Goal: Information Seeking & Learning: Learn about a topic

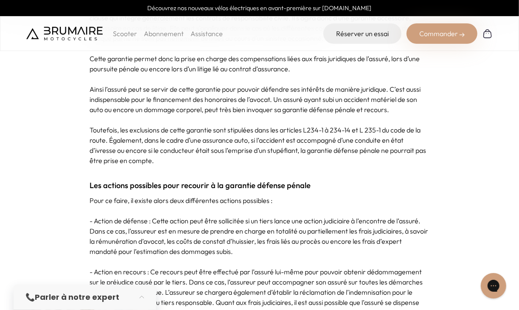
scroll to position [511, 0]
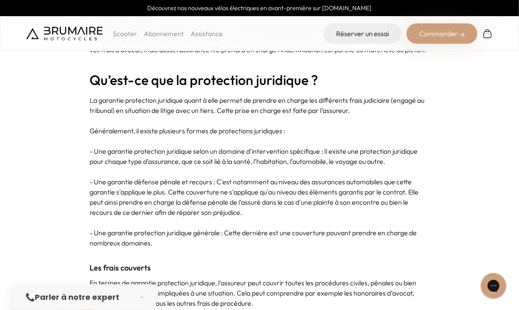
scroll to position [984, 0]
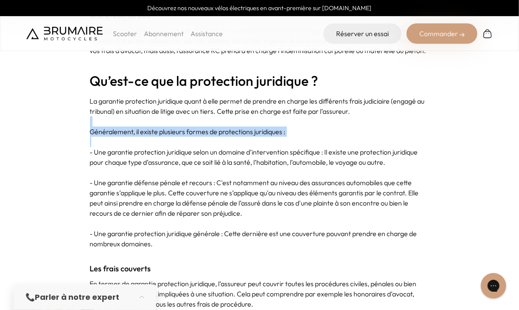
drag, startPoint x: 395, startPoint y: 108, endPoint x: 449, endPoint y: 149, distance: 67.9
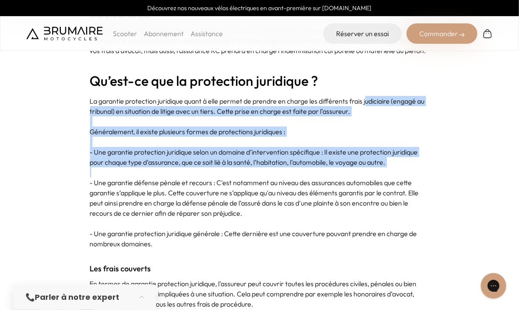
drag, startPoint x: 368, startPoint y: 91, endPoint x: 443, endPoint y: 177, distance: 113.7
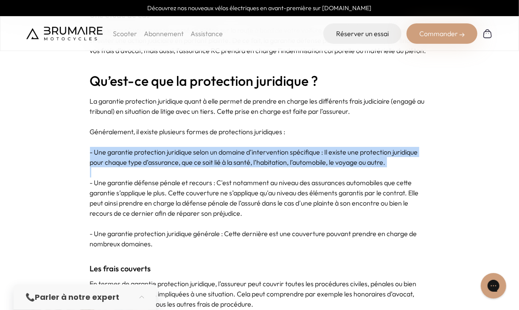
drag, startPoint x: 386, startPoint y: 141, endPoint x: 447, endPoint y: 174, distance: 68.9
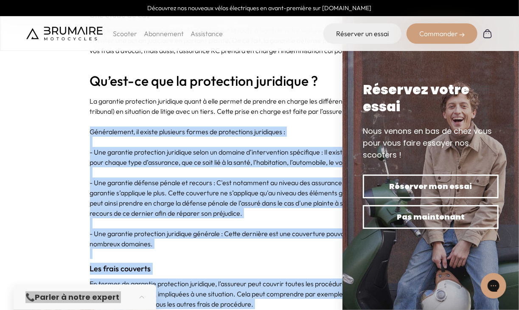
drag, startPoint x: 361, startPoint y: 118, endPoint x: 437, endPoint y: 164, distance: 88.5
click at [218, 181] on p "- Une garantie défense pénale et recours : C'est notamment au niveau des assura…" at bounding box center [260, 197] width 340 height 41
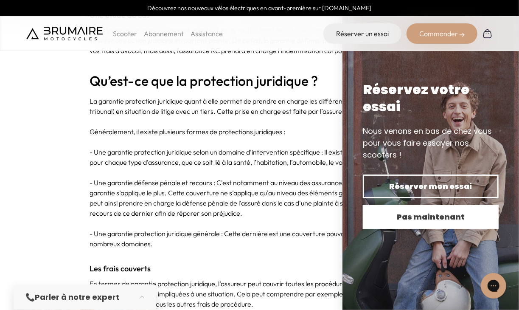
click at [403, 220] on span "Pas maintenant" at bounding box center [431, 217] width 106 height 12
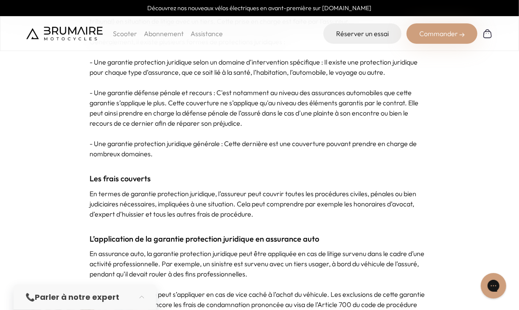
scroll to position [1076, 0]
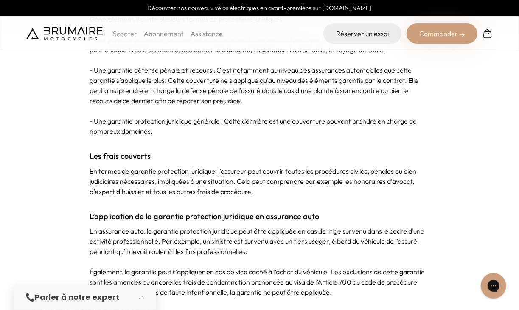
scroll to position [1097, 0]
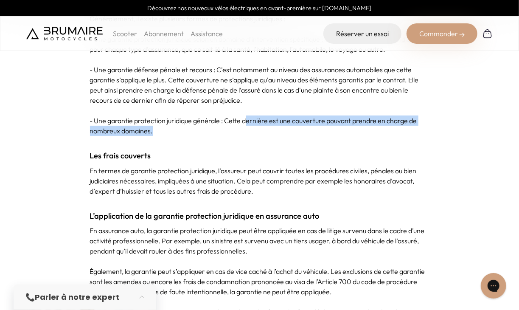
drag, startPoint x: 247, startPoint y: 116, endPoint x: 315, endPoint y: 133, distance: 69.5
click at [315, 133] on p "- Une garantie protection juridique générale : Cette dernière est une couvertur…" at bounding box center [260, 125] width 340 height 20
drag, startPoint x: 138, startPoint y: 118, endPoint x: 214, endPoint y: 136, distance: 78.1
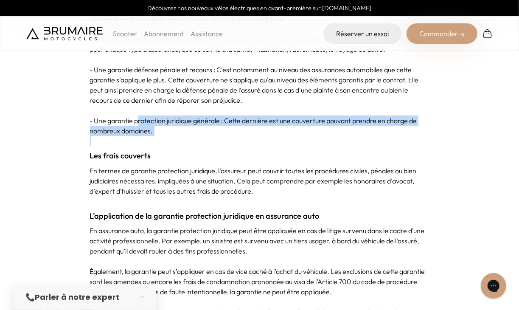
click at [214, 136] on p at bounding box center [260, 141] width 340 height 10
drag, startPoint x: 140, startPoint y: 119, endPoint x: 223, endPoint y: 143, distance: 86.4
click at [223, 143] on p at bounding box center [260, 141] width 340 height 10
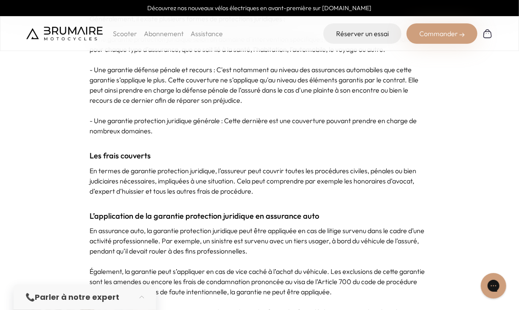
scroll to position [1172, 0]
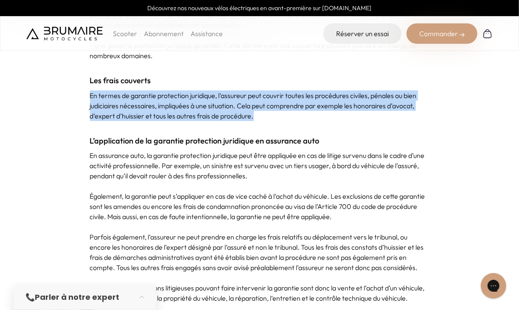
drag, startPoint x: 167, startPoint y: 84, endPoint x: 294, endPoint y: 119, distance: 131.8
click at [294, 119] on div "La garantie défense pénale et la protection juridique sont des clauses générale…" at bounding box center [260, 306] width 340 height 2134
click at [294, 119] on p "En termes de garantie protection juridique, l’assureur peut couvrir toutes les …" at bounding box center [260, 105] width 340 height 31
drag, startPoint x: 208, startPoint y: 87, endPoint x: 284, endPoint y: 118, distance: 81.7
click at [284, 118] on div "La garantie défense pénale et la protection juridique sont des clauses générale…" at bounding box center [260, 306] width 340 height 2134
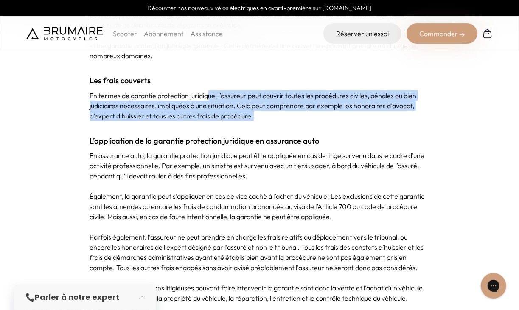
click at [284, 118] on p "En termes de garantie protection juridique, l’assureur peut couvrir toutes les …" at bounding box center [260, 105] width 340 height 31
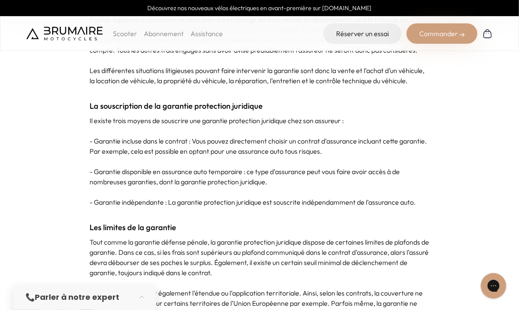
scroll to position [1390, 0]
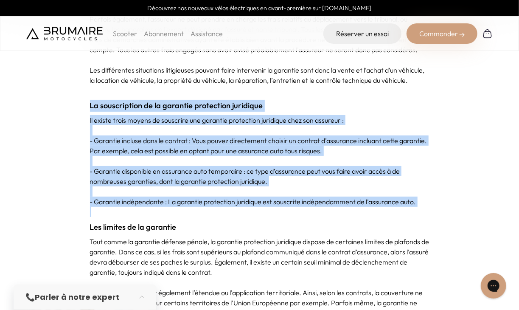
drag, startPoint x: 179, startPoint y: 90, endPoint x: 357, endPoint y: 209, distance: 214.0
click at [357, 209] on div "La garantie défense pénale et la protection juridique sont des clauses générale…" at bounding box center [260, 89] width 340 height 2134
click at [357, 209] on p at bounding box center [260, 212] width 340 height 10
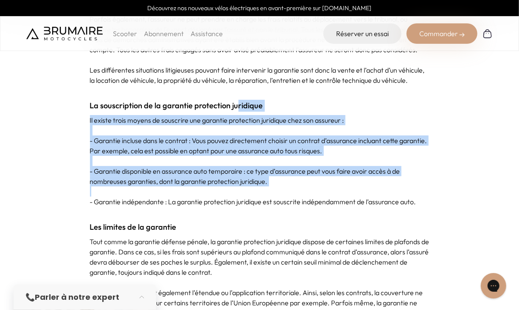
drag, startPoint x: 236, startPoint y: 104, endPoint x: 381, endPoint y: 188, distance: 167.0
click at [381, 188] on div "La garantie défense pénale et la protection juridique sont des clauses générale…" at bounding box center [260, 89] width 340 height 2134
click at [381, 188] on p at bounding box center [260, 191] width 340 height 10
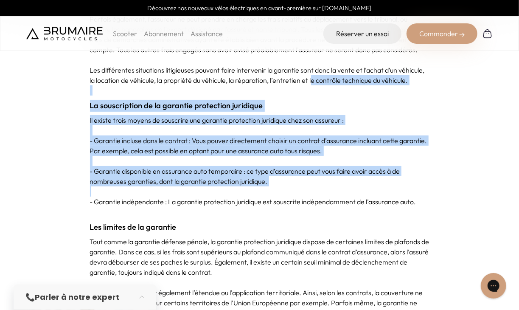
drag, startPoint x: 314, startPoint y: 85, endPoint x: 433, endPoint y: 194, distance: 161.7
click at [433, 194] on section "La garantie défense pénale et la protection juridique sont des clauses générale…" at bounding box center [259, 89] width 519 height 2182
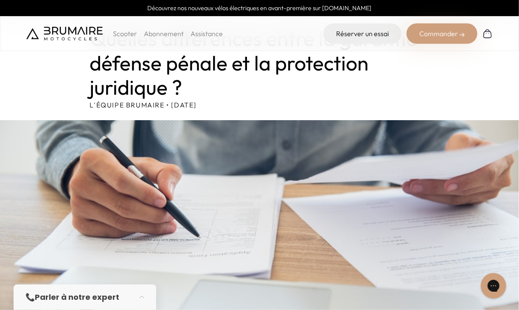
scroll to position [0, 0]
